Goal: Task Accomplishment & Management: Manage account settings

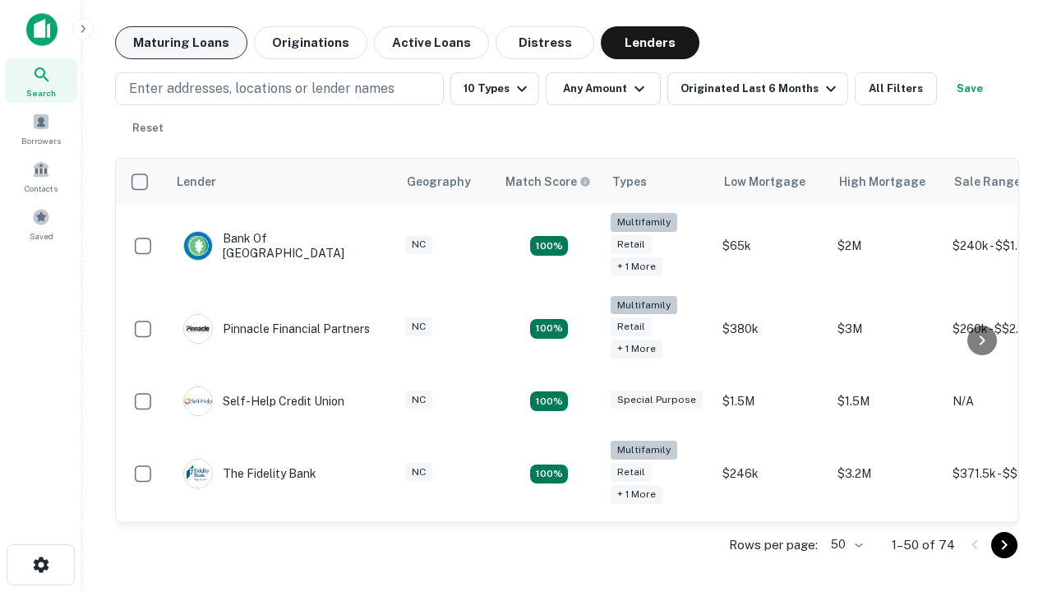
click at [181, 43] on button "Maturing Loans" at bounding box center [181, 42] width 132 height 33
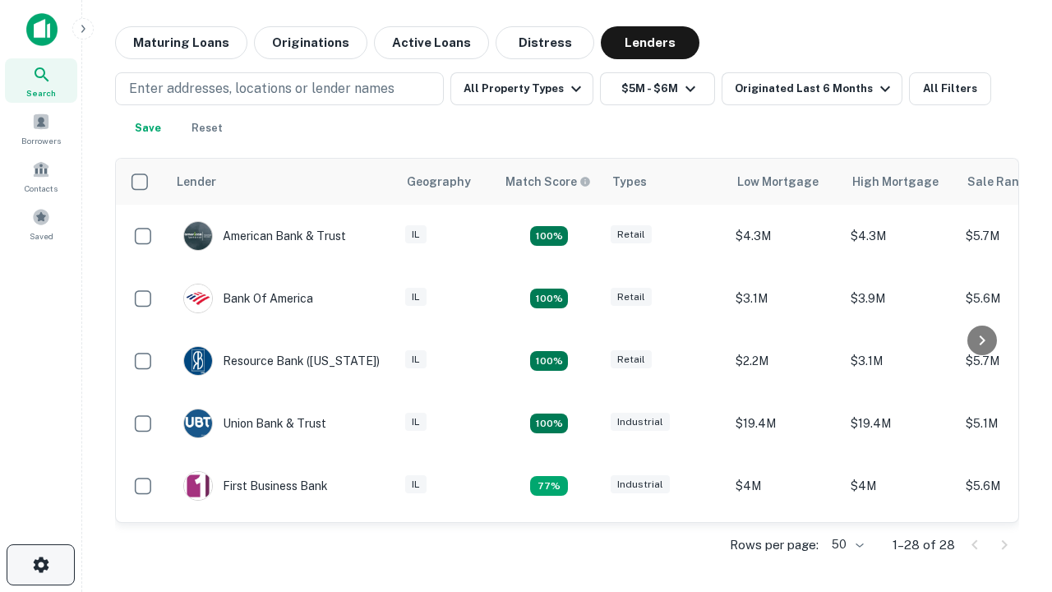
click at [40, 565] on icon "button" at bounding box center [41, 565] width 20 height 20
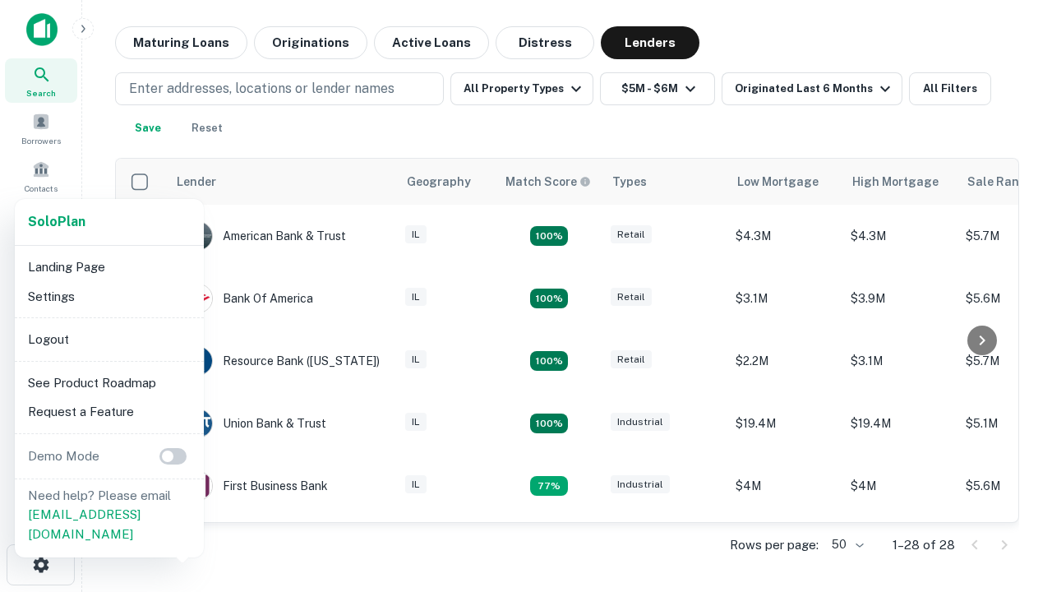
click at [108, 339] on li "Logout" at bounding box center [109, 340] width 176 height 30
